Goal: Navigation & Orientation: Find specific page/section

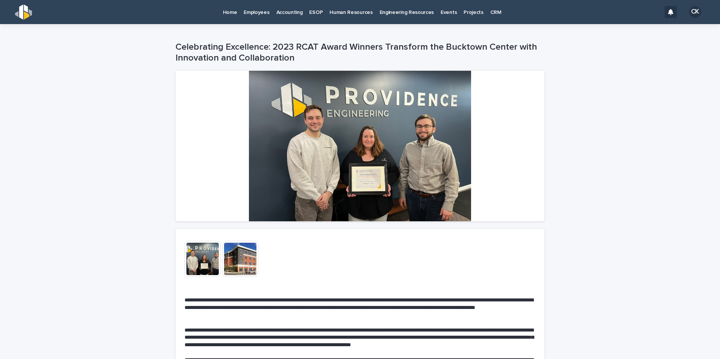
click at [223, 12] on p "Home" at bounding box center [230, 8] width 14 height 16
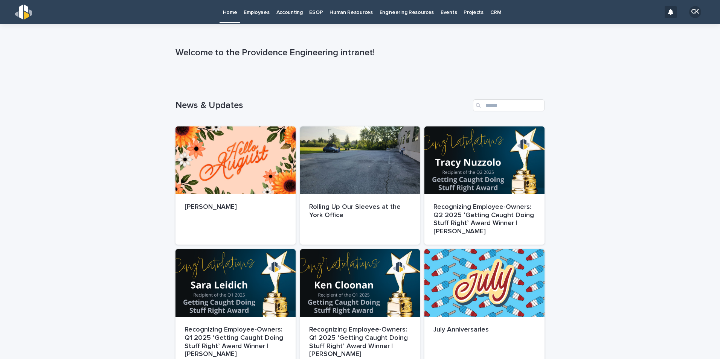
click at [258, 15] on p "Employees" at bounding box center [257, 8] width 26 height 16
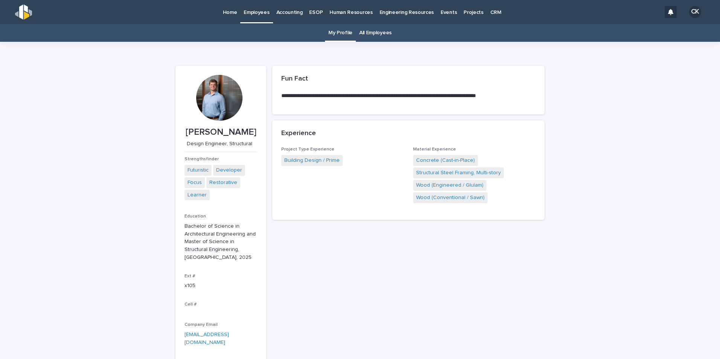
click at [367, 29] on link "All Employees" at bounding box center [375, 33] width 32 height 18
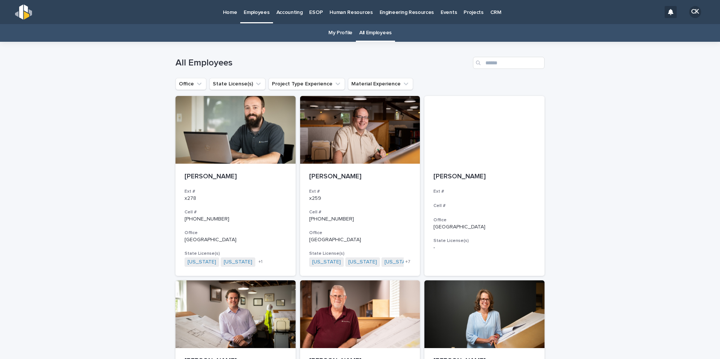
click at [336, 32] on link "My Profile" at bounding box center [340, 33] width 24 height 18
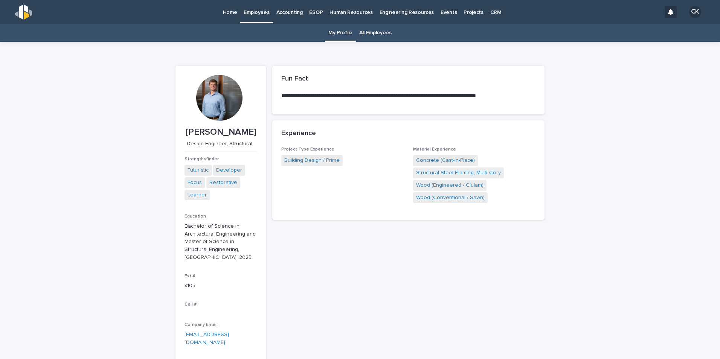
click at [365, 32] on link "All Employees" at bounding box center [375, 33] width 32 height 18
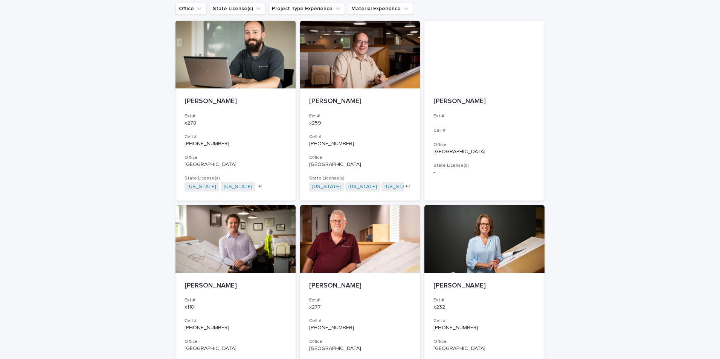
scroll to position [113, 0]
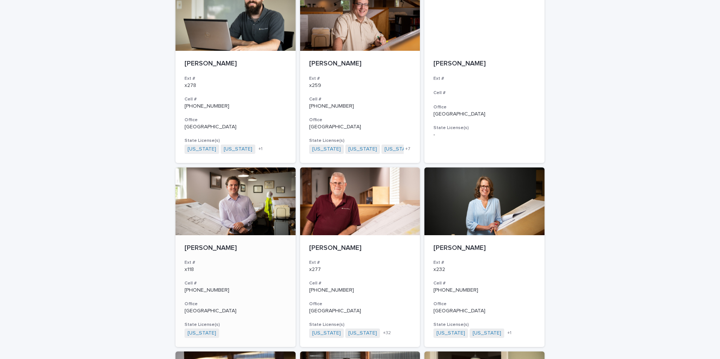
click at [202, 199] on div at bounding box center [236, 202] width 120 height 68
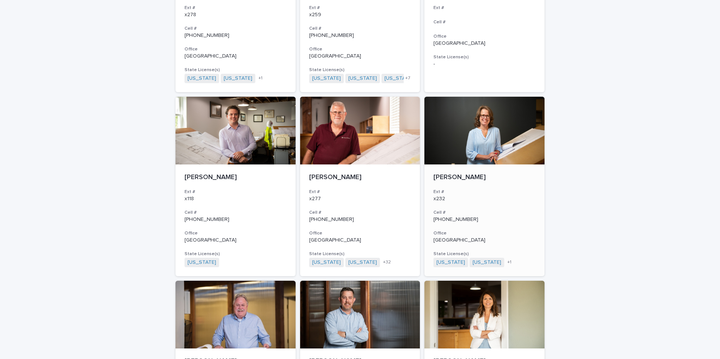
scroll to position [175, 0]
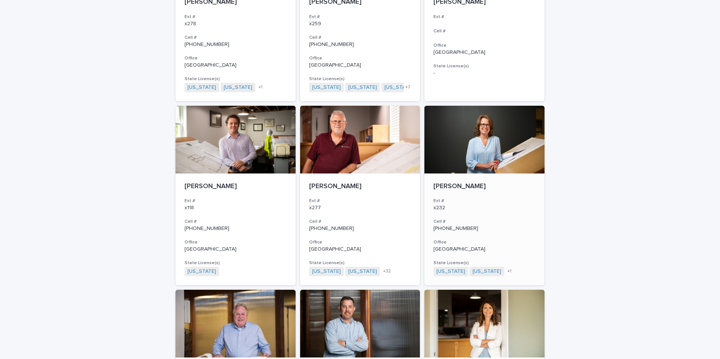
click at [479, 137] on div at bounding box center [485, 140] width 120 height 68
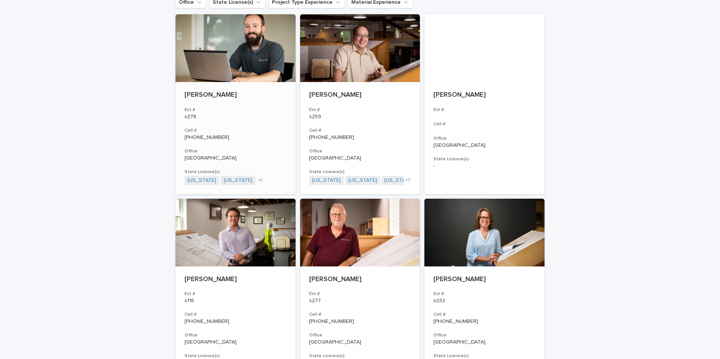
scroll to position [62, 0]
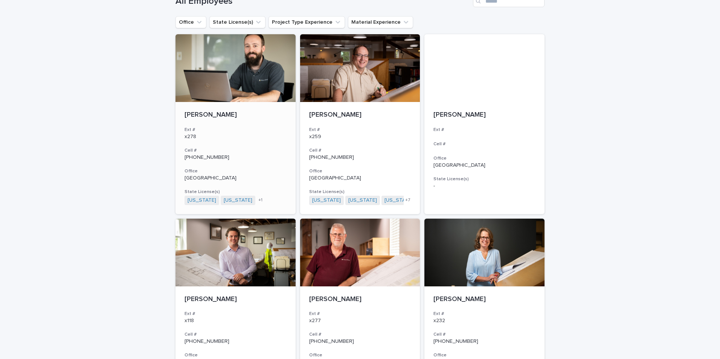
click at [208, 63] on div at bounding box center [236, 68] width 120 height 68
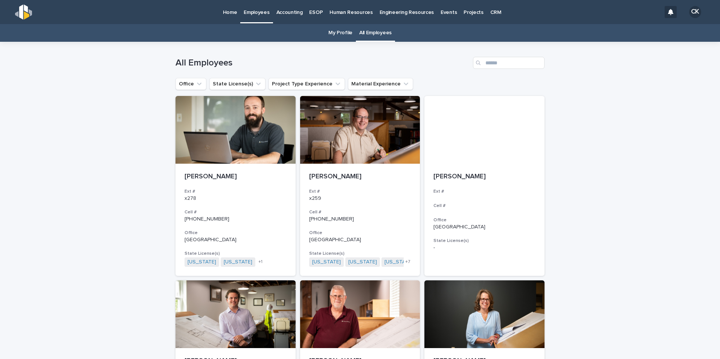
scroll to position [24, 0]
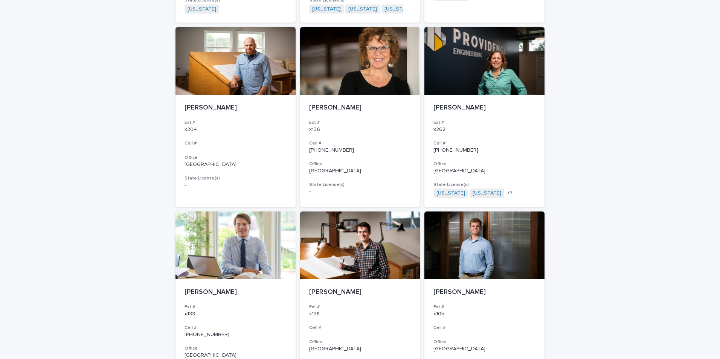
scroll to position [853, 0]
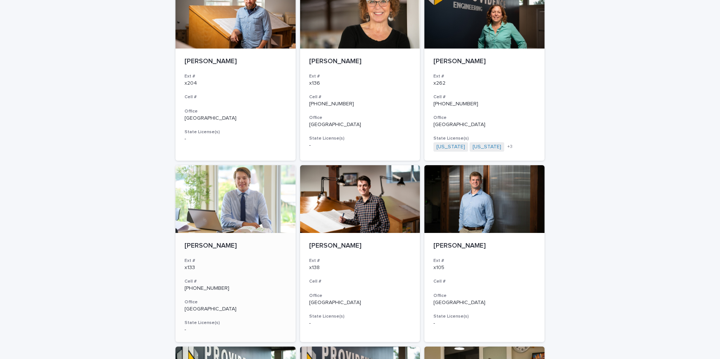
click at [215, 194] on div at bounding box center [236, 199] width 120 height 68
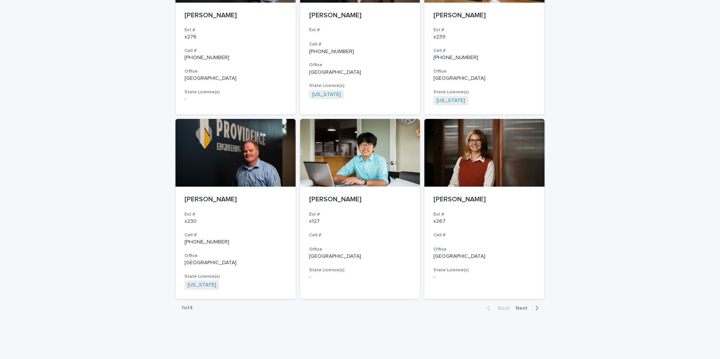
scroll to position [1267, 0]
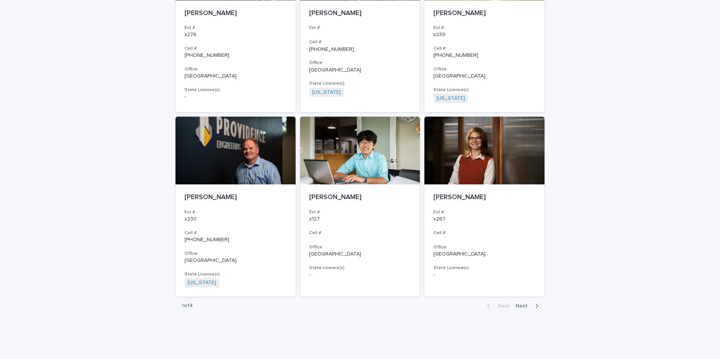
click at [532, 306] on div "button" at bounding box center [535, 306] width 6 height 7
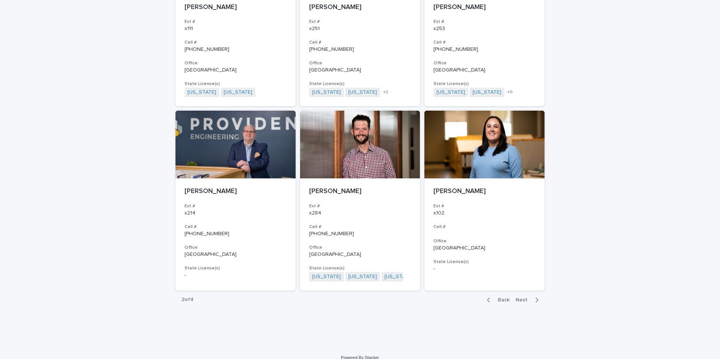
click at [518, 296] on div "Back Next" at bounding box center [513, 300] width 64 height 19
click at [518, 299] on span "Next" at bounding box center [524, 300] width 17 height 5
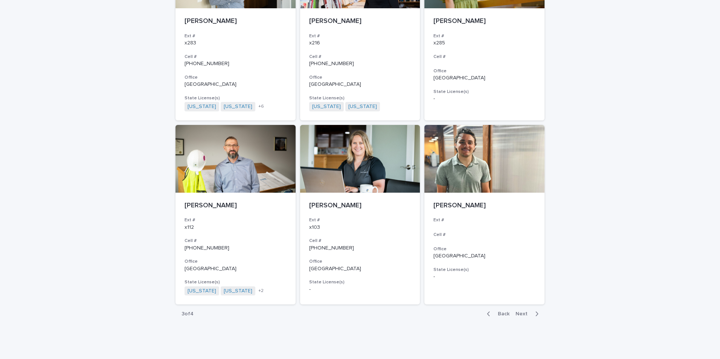
click at [522, 312] on span "Next" at bounding box center [524, 314] width 17 height 5
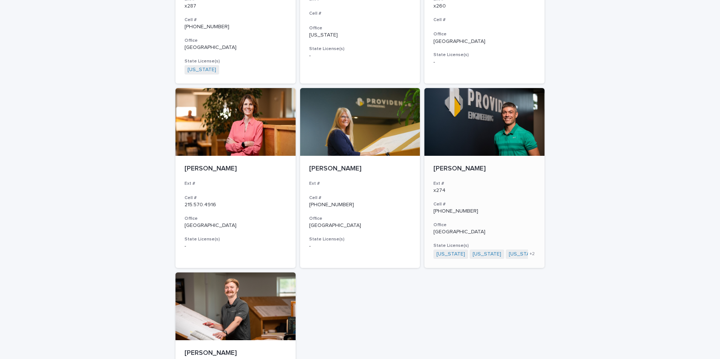
scroll to position [353, 0]
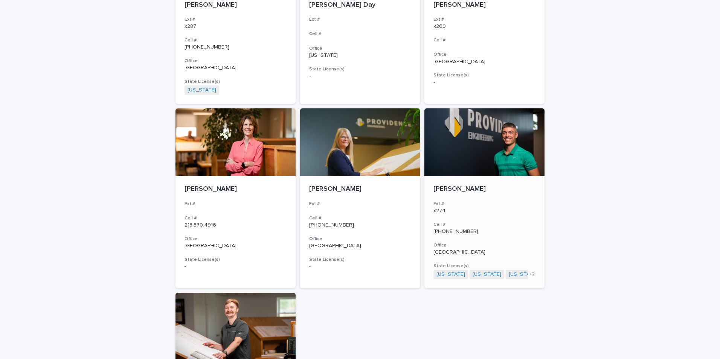
click at [457, 161] on div at bounding box center [485, 142] width 120 height 68
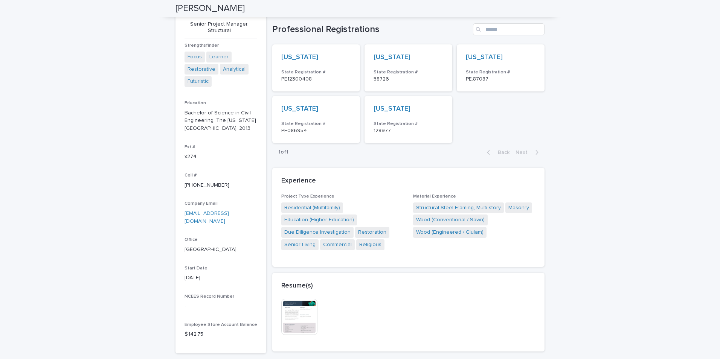
scroll to position [113, 0]
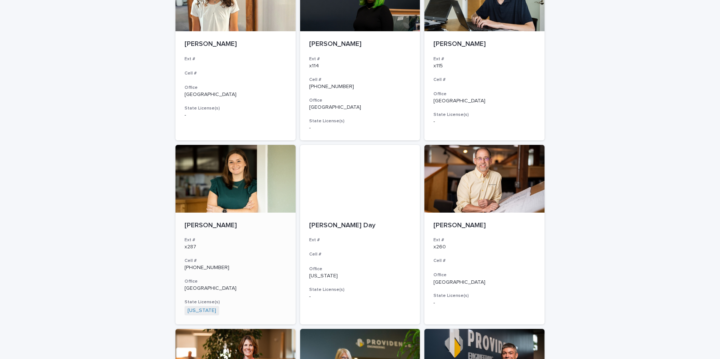
scroll to position [137, 0]
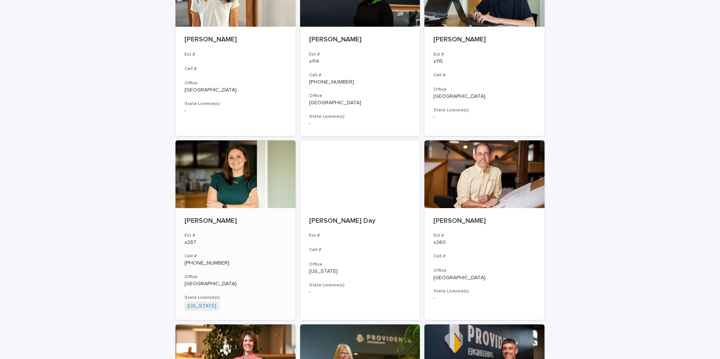
click at [214, 183] on div at bounding box center [236, 175] width 120 height 68
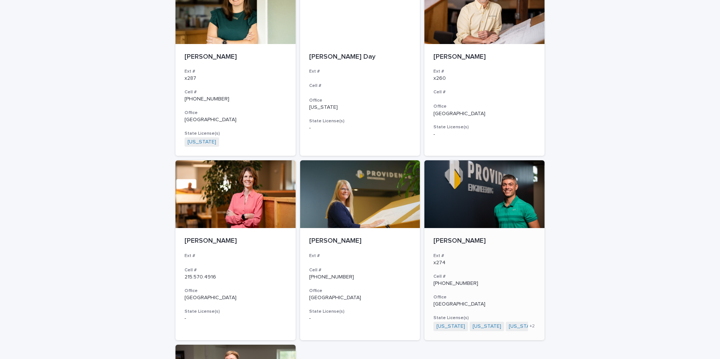
click at [446, 221] on div at bounding box center [485, 194] width 120 height 68
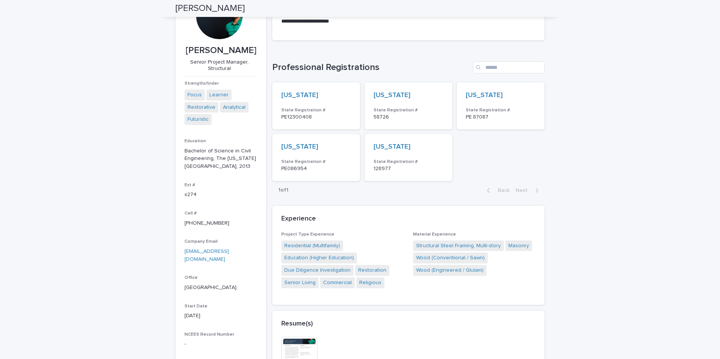
scroll to position [24, 0]
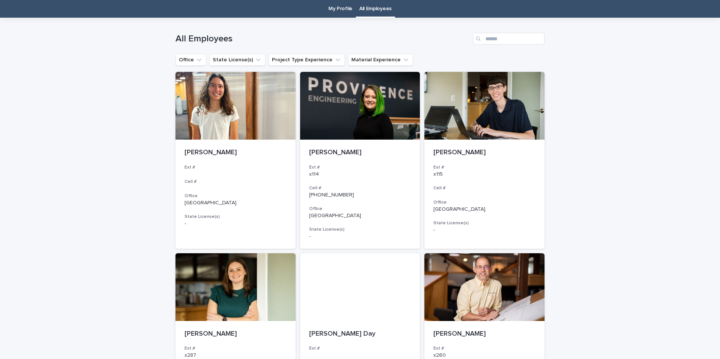
scroll to position [24, 0]
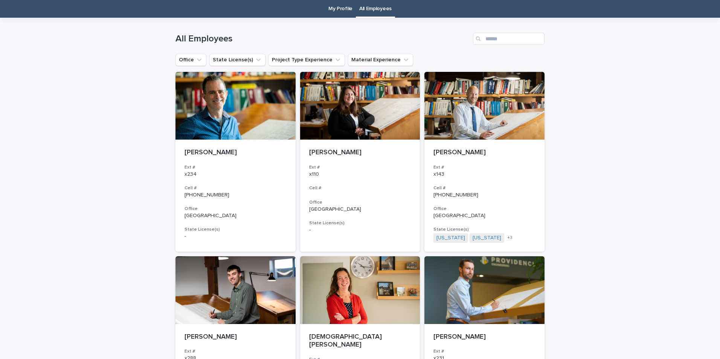
click at [332, 7] on link "My Profile" at bounding box center [340, 9] width 24 height 18
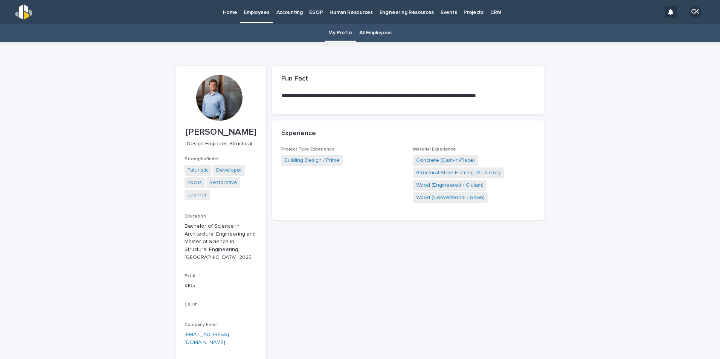
click at [237, 14] on div "Home" at bounding box center [230, 8] width 21 height 16
